Goal: Task Accomplishment & Management: Manage account settings

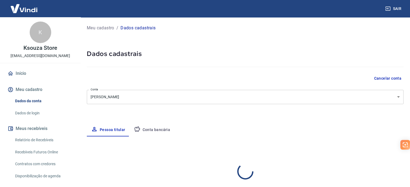
select select "RJ"
select select "business"
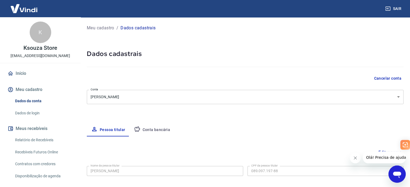
click at [157, 129] on button "Conta bancária" at bounding box center [152, 130] width 45 height 13
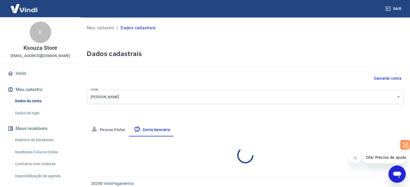
select select "1"
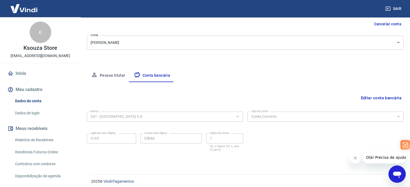
scroll to position [58, 0]
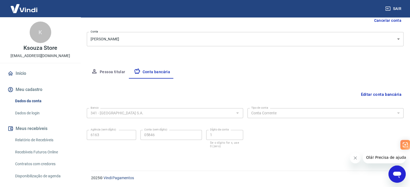
click at [226, 130] on label "Dígito da conta" at bounding box center [219, 130] width 19 height 4
click at [356, 157] on icon "Fechar mensagem da empresa" at bounding box center [355, 158] width 3 height 3
click at [377, 94] on button "Editar conta bancária" at bounding box center [381, 95] width 45 height 10
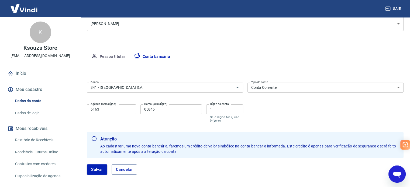
scroll to position [97, 0]
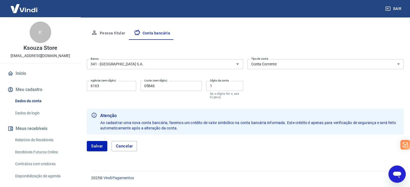
click at [146, 86] on input "05846" at bounding box center [170, 86] width 61 height 10
type input "5846"
click at [97, 147] on button "Salvar" at bounding box center [97, 146] width 20 height 10
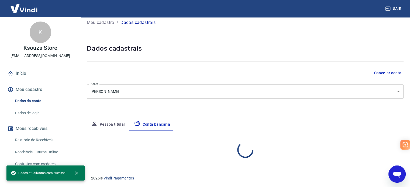
select select "1"
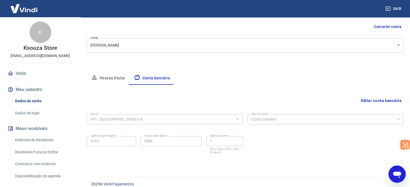
scroll to position [58, 0]
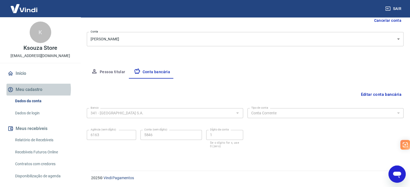
click at [32, 90] on button "Meu cadastro" at bounding box center [40, 90] width 68 height 12
click at [43, 138] on link "Relatório de Recebíveis" at bounding box center [43, 140] width 61 height 11
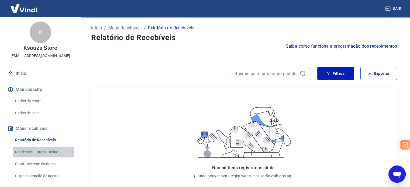
click at [51, 154] on link "Recebíveis Futuros Online" at bounding box center [43, 152] width 61 height 11
